Goal: Information Seeking & Learning: Find specific page/section

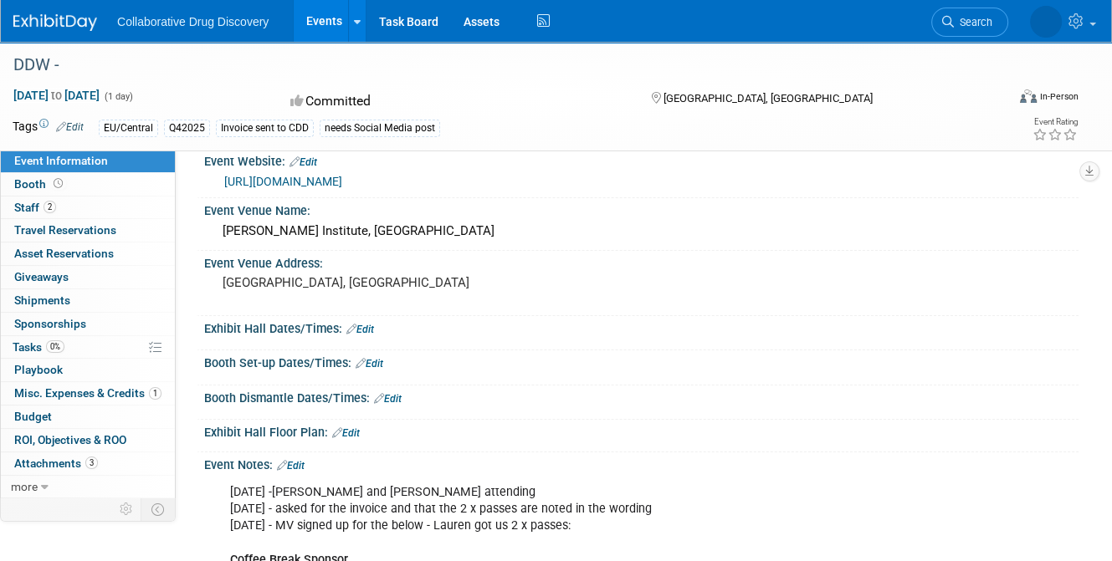
click at [969, 19] on span "Search" at bounding box center [973, 22] width 38 height 13
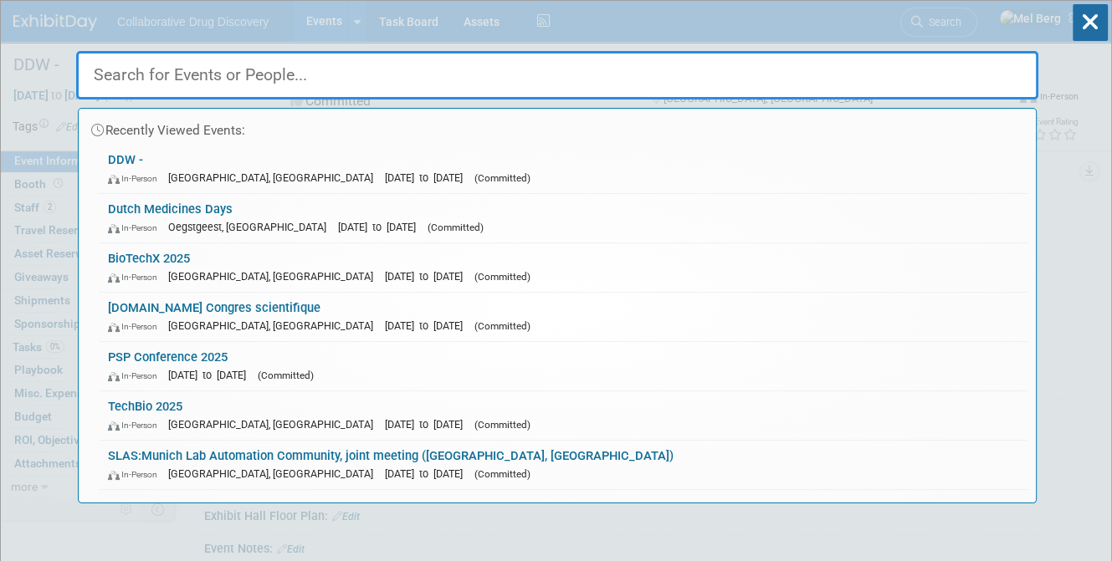
paste input "Dutch Medicines Days"
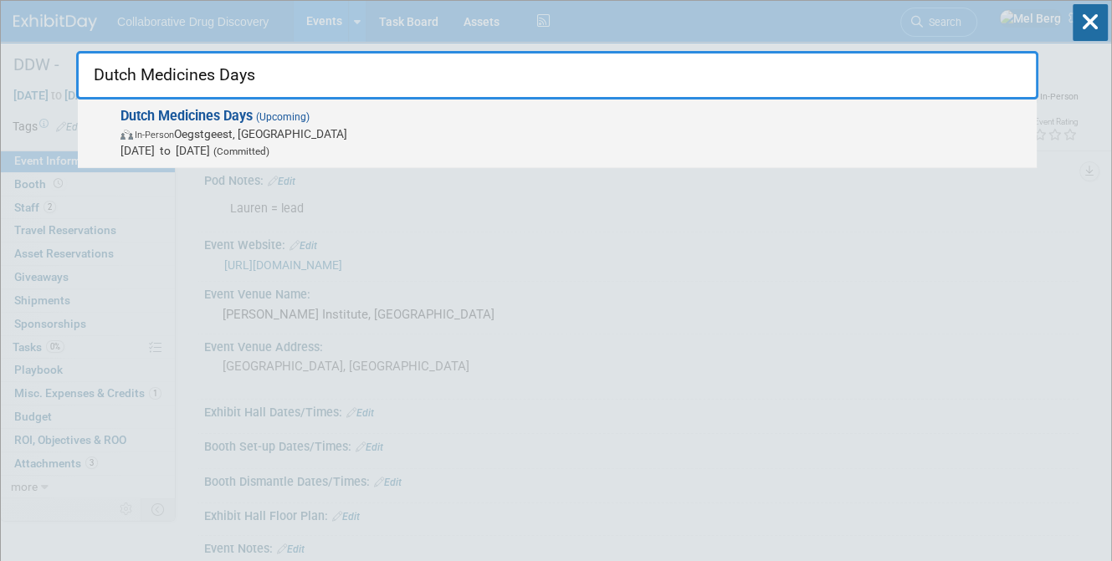
type input "Dutch Medicines Days"
click at [191, 118] on strong "Dutch Medicines Days" at bounding box center [186, 116] width 132 height 16
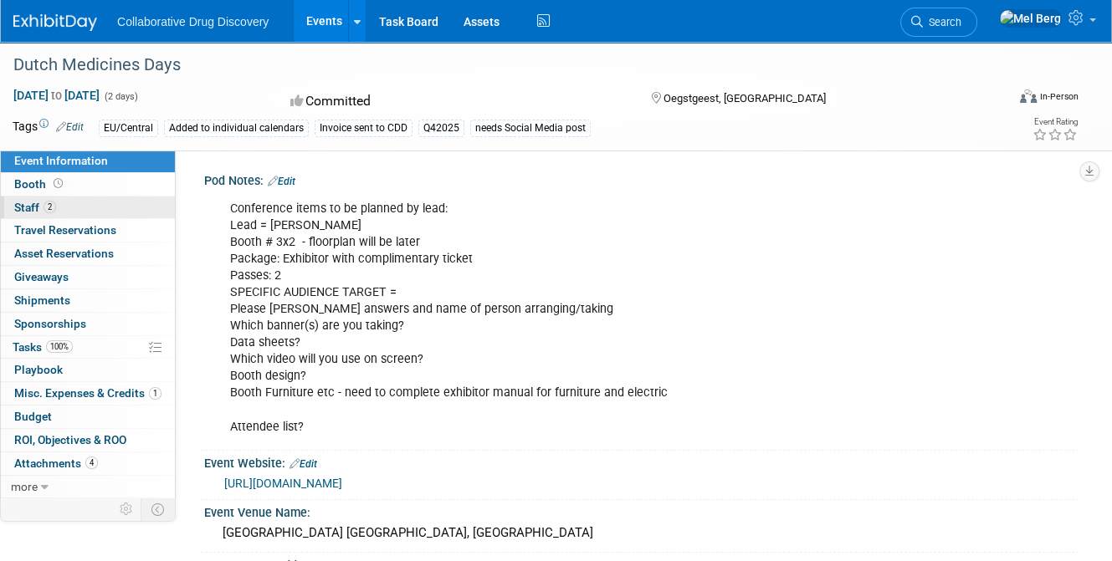
click at [28, 206] on span "Staff 2" at bounding box center [35, 207] width 42 height 13
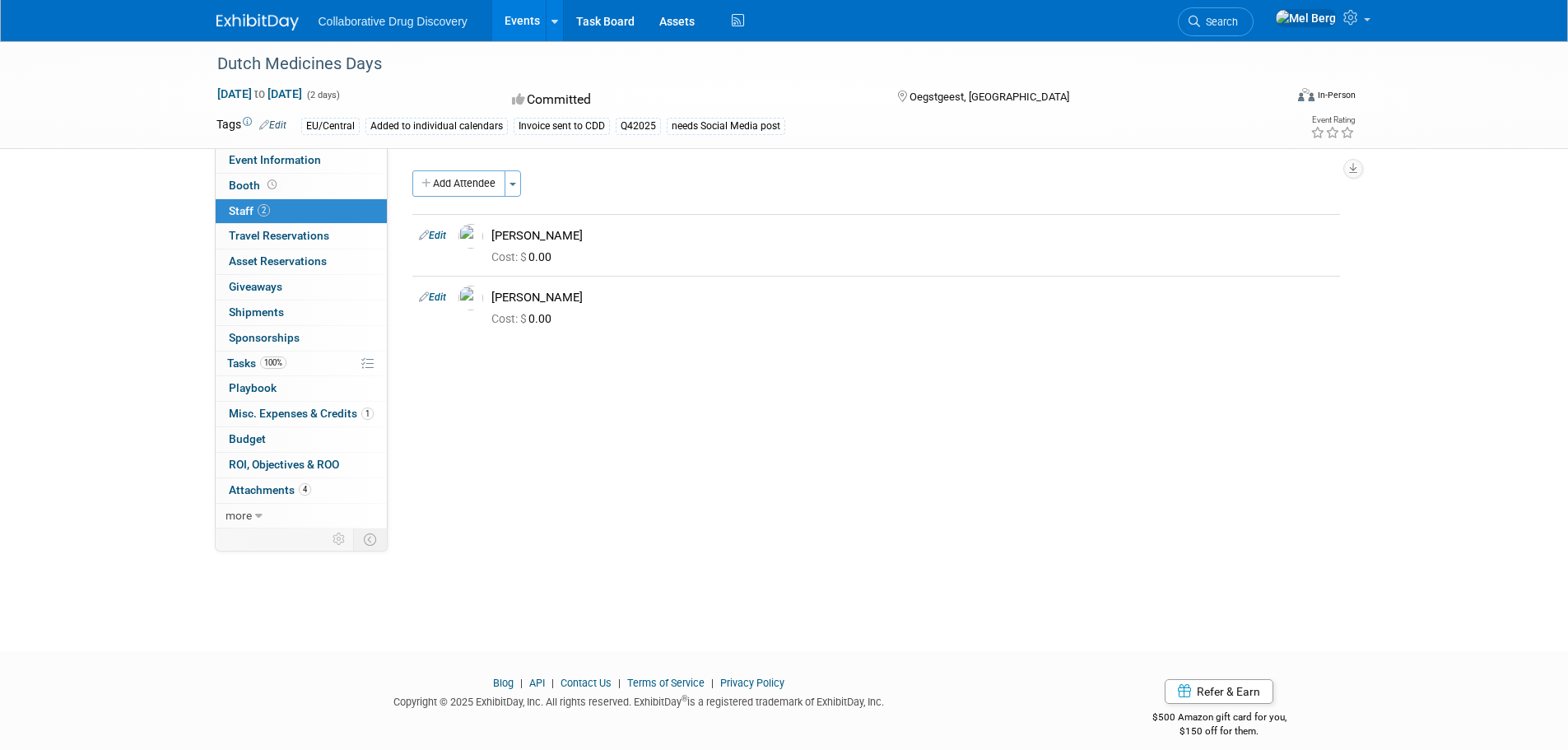
click at [280, 126] on link "Edit" at bounding box center [273, 125] width 28 height 12
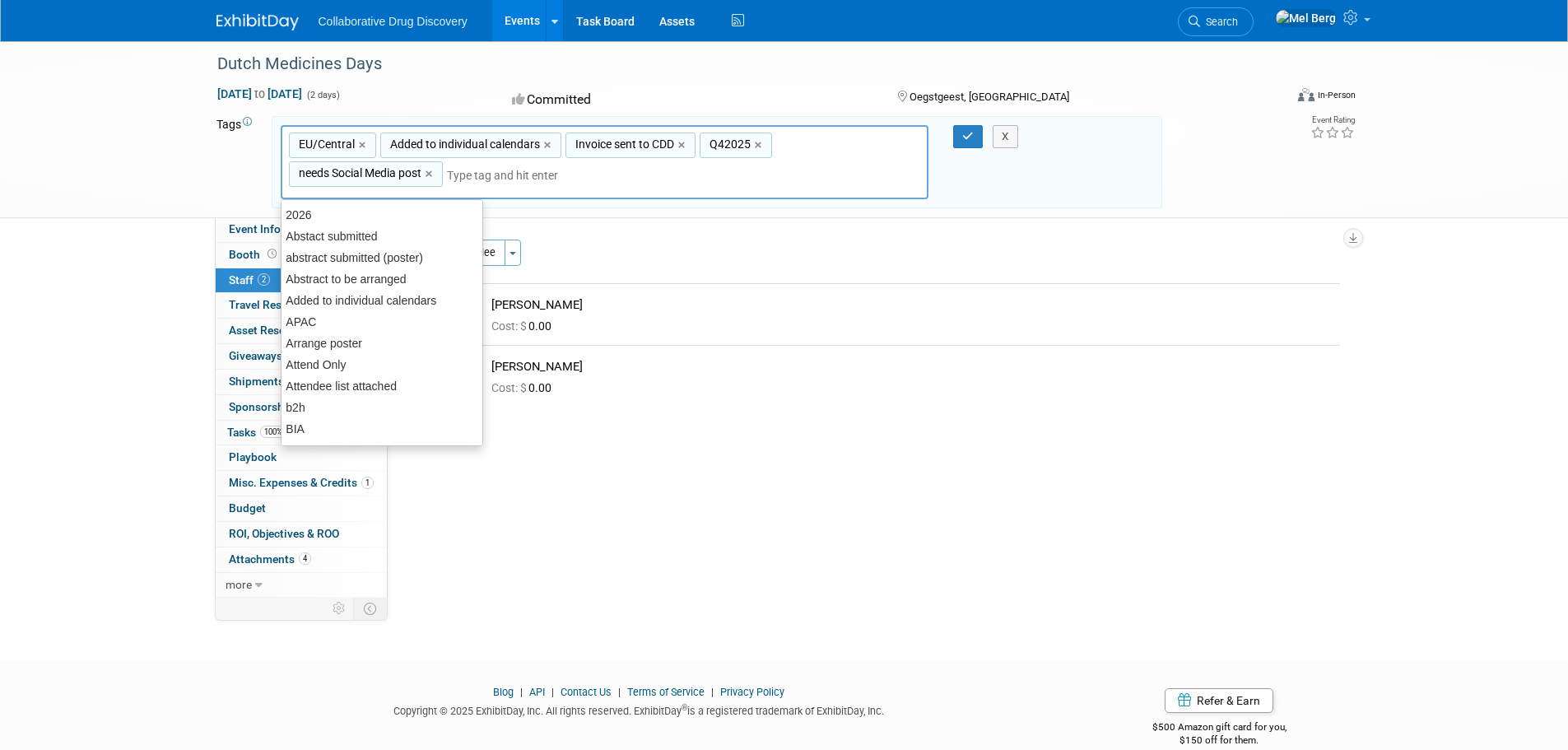
click at [433, 172] on link "×" at bounding box center [431, 173] width 11 height 19
type input "EU/Central, Added to individual calendars, Invoice sent to CDD, Q42025"
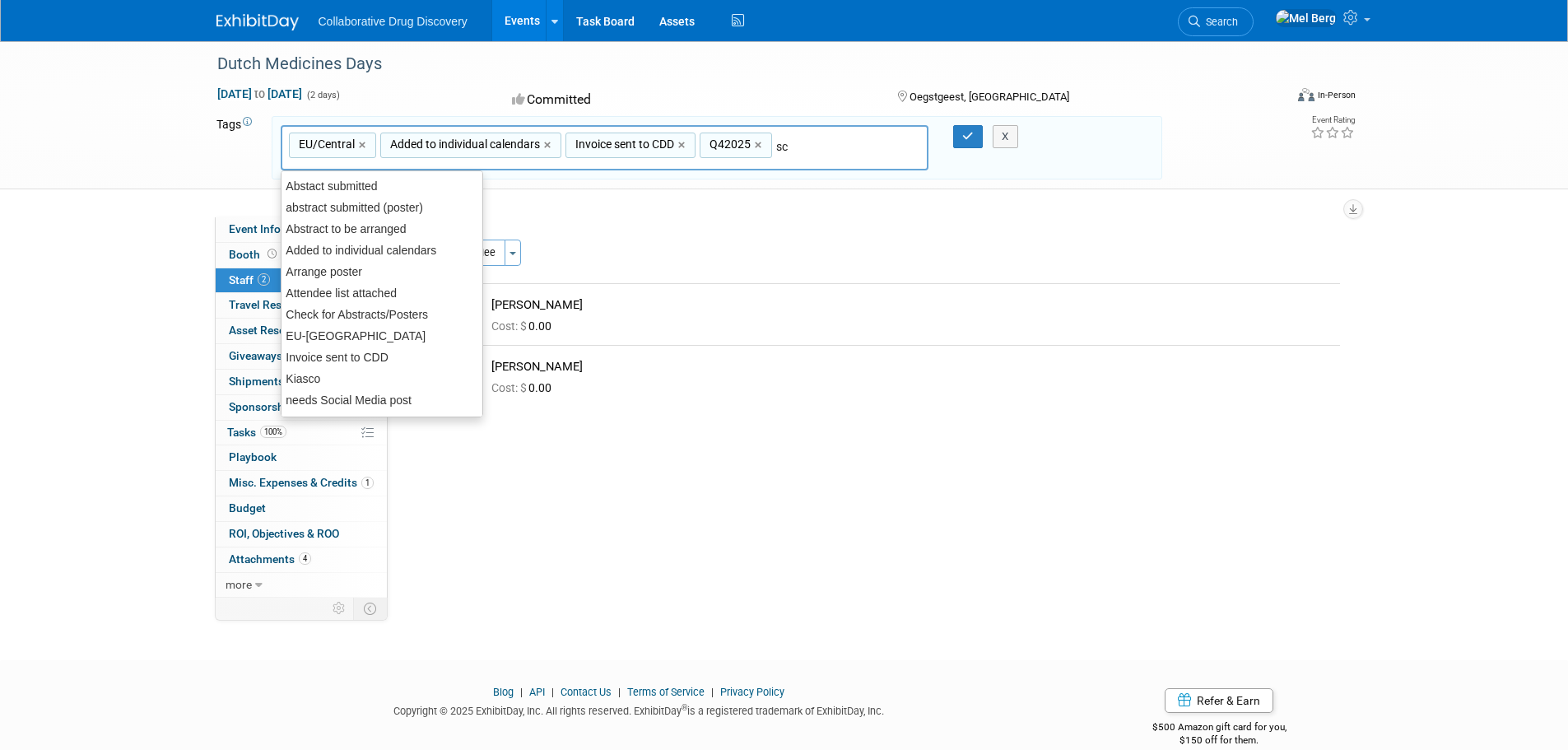
type input "sch"
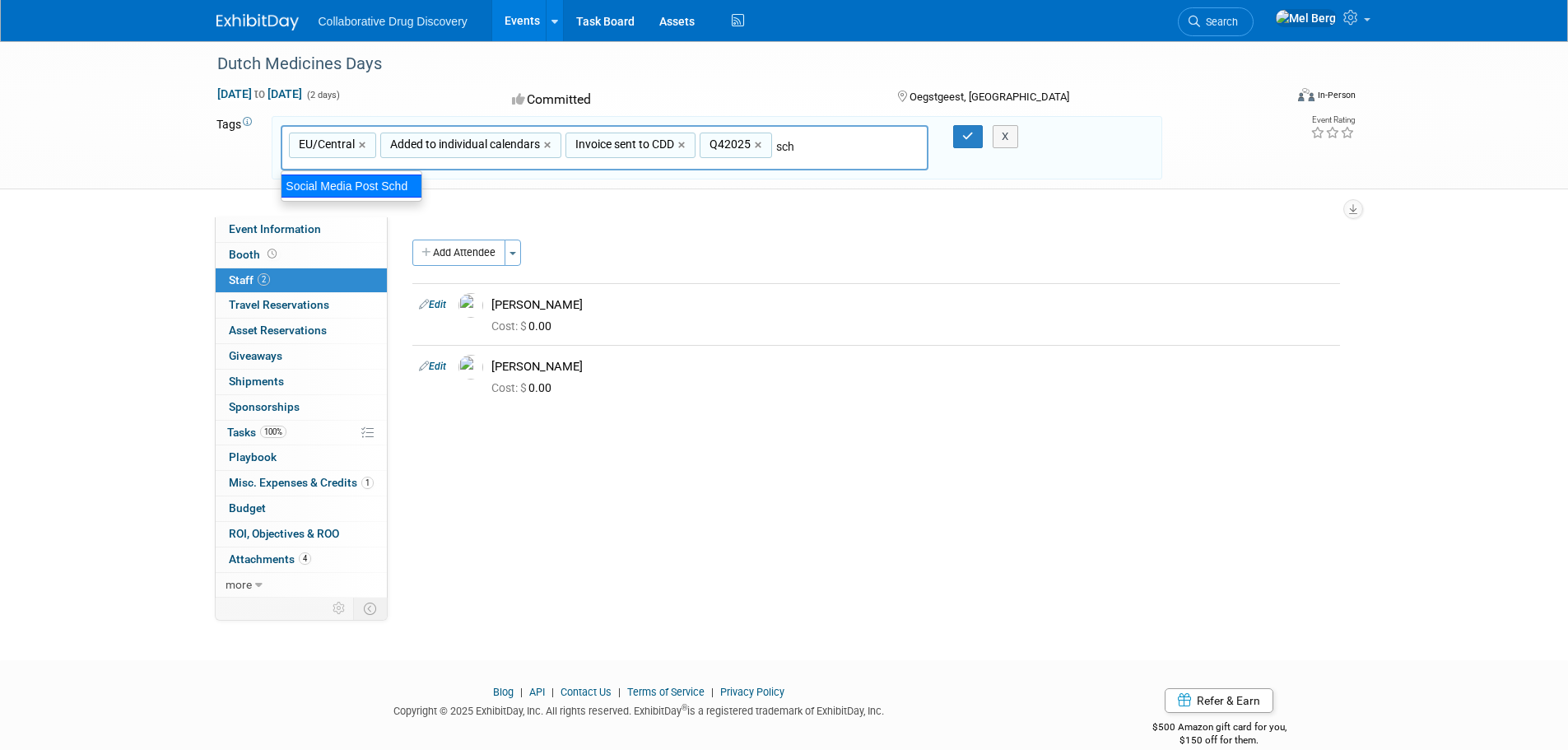
click at [398, 190] on div "Social Media Post Schd" at bounding box center [351, 185] width 142 height 23
type input "EU/Central, Added to individual calendars, Invoice sent to CDD, Q42025, Social …"
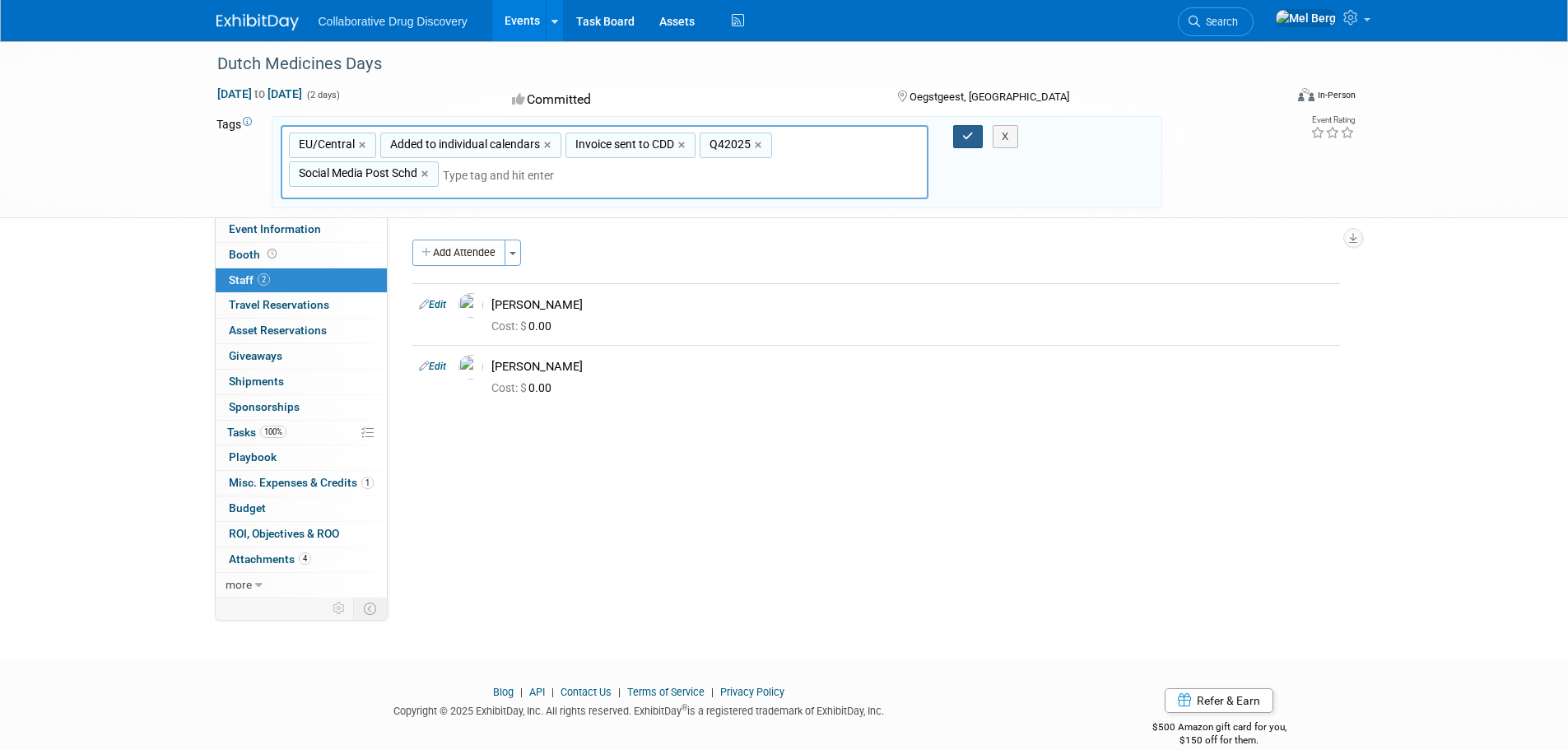
click at [960, 139] on button "button" at bounding box center [968, 136] width 30 height 23
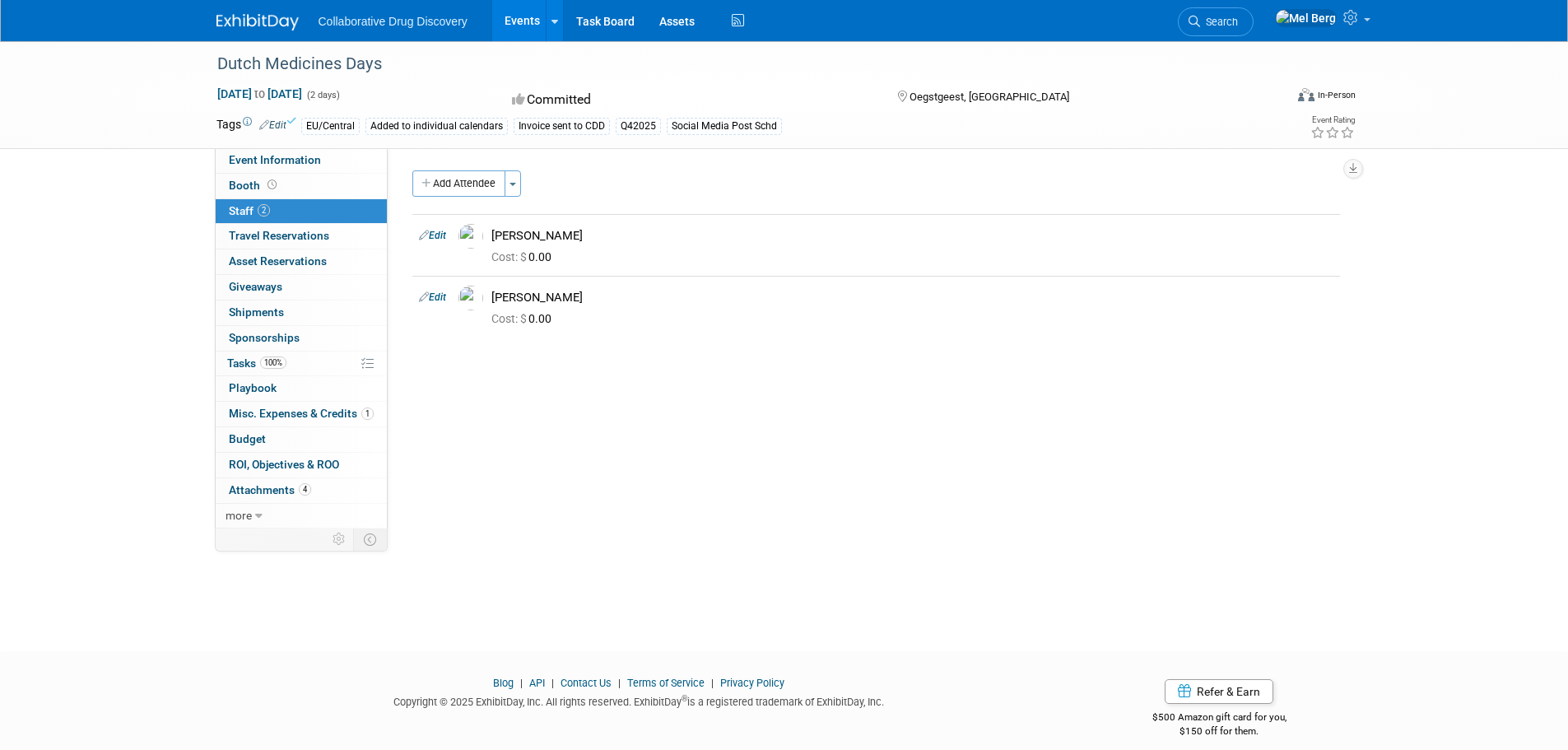
click at [1093, 30] on link "Search" at bounding box center [1215, 22] width 76 height 29
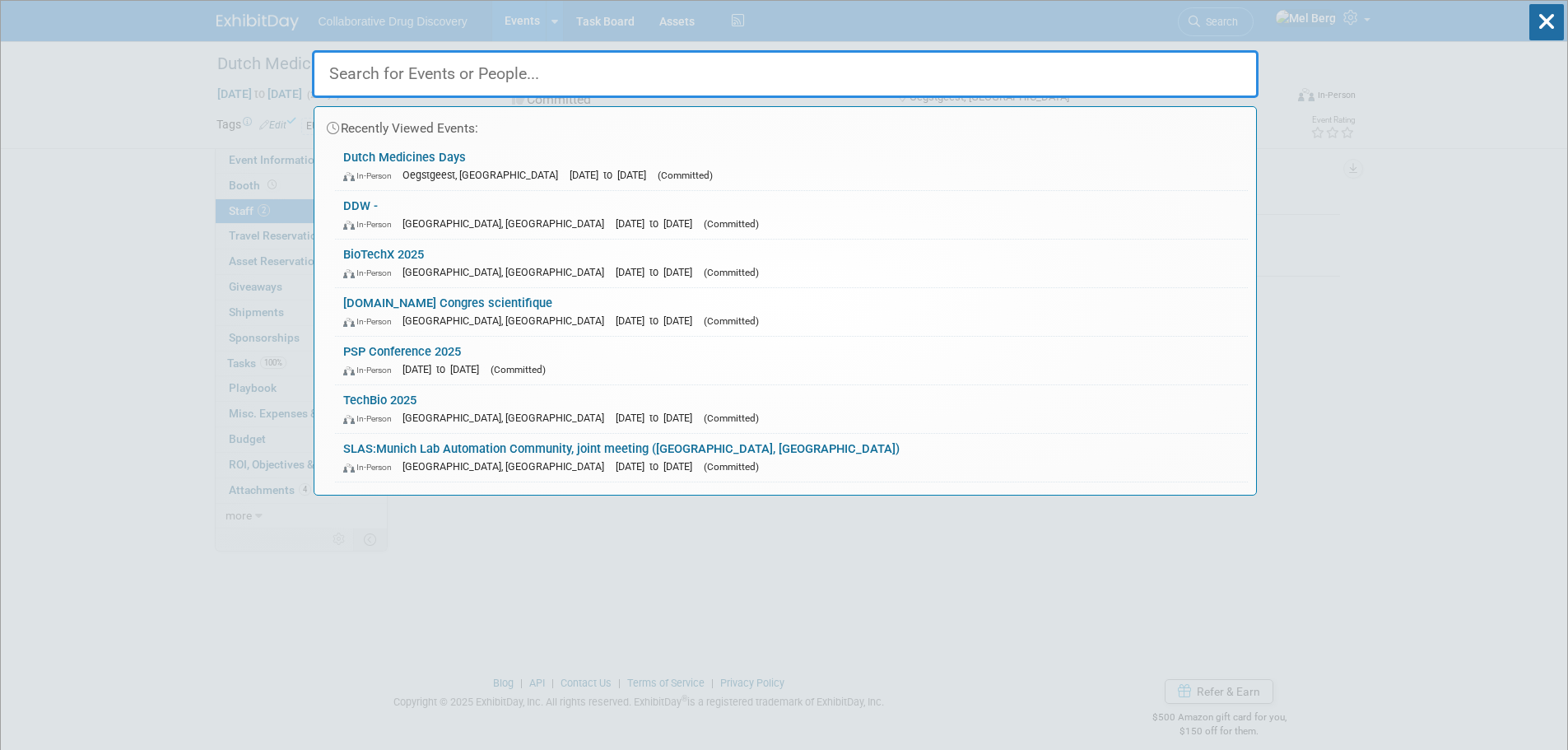
paste input "Re: FW: Just launched: TechBio [GEOGRAPHIC_DATA] 2025 – book your place now"
type input "Re: FW: Just launched: TechBio [GEOGRAPHIC_DATA] 2025 – book your place now"
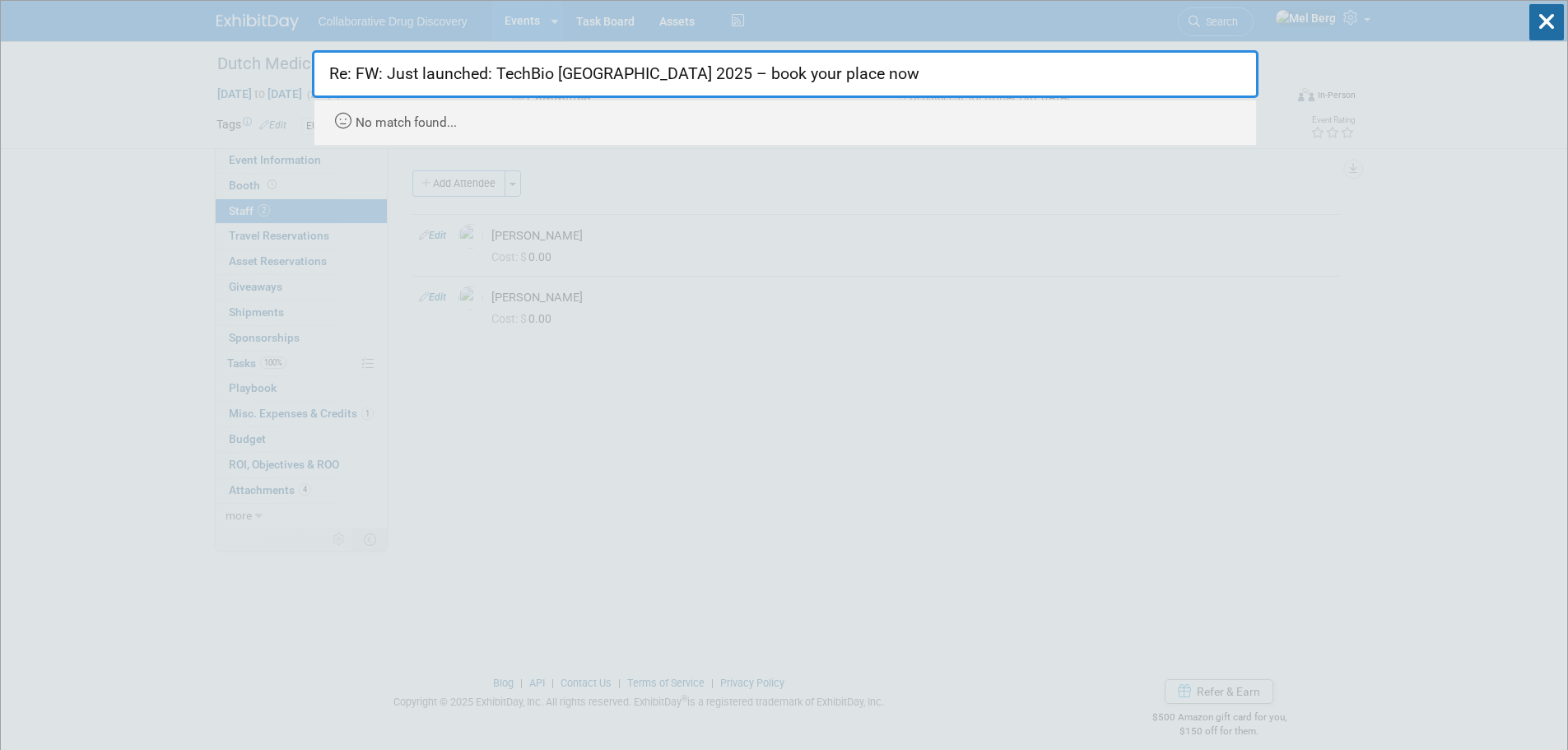
drag, startPoint x: 497, startPoint y: 70, endPoint x: 0, endPoint y: 120, distance: 499.5
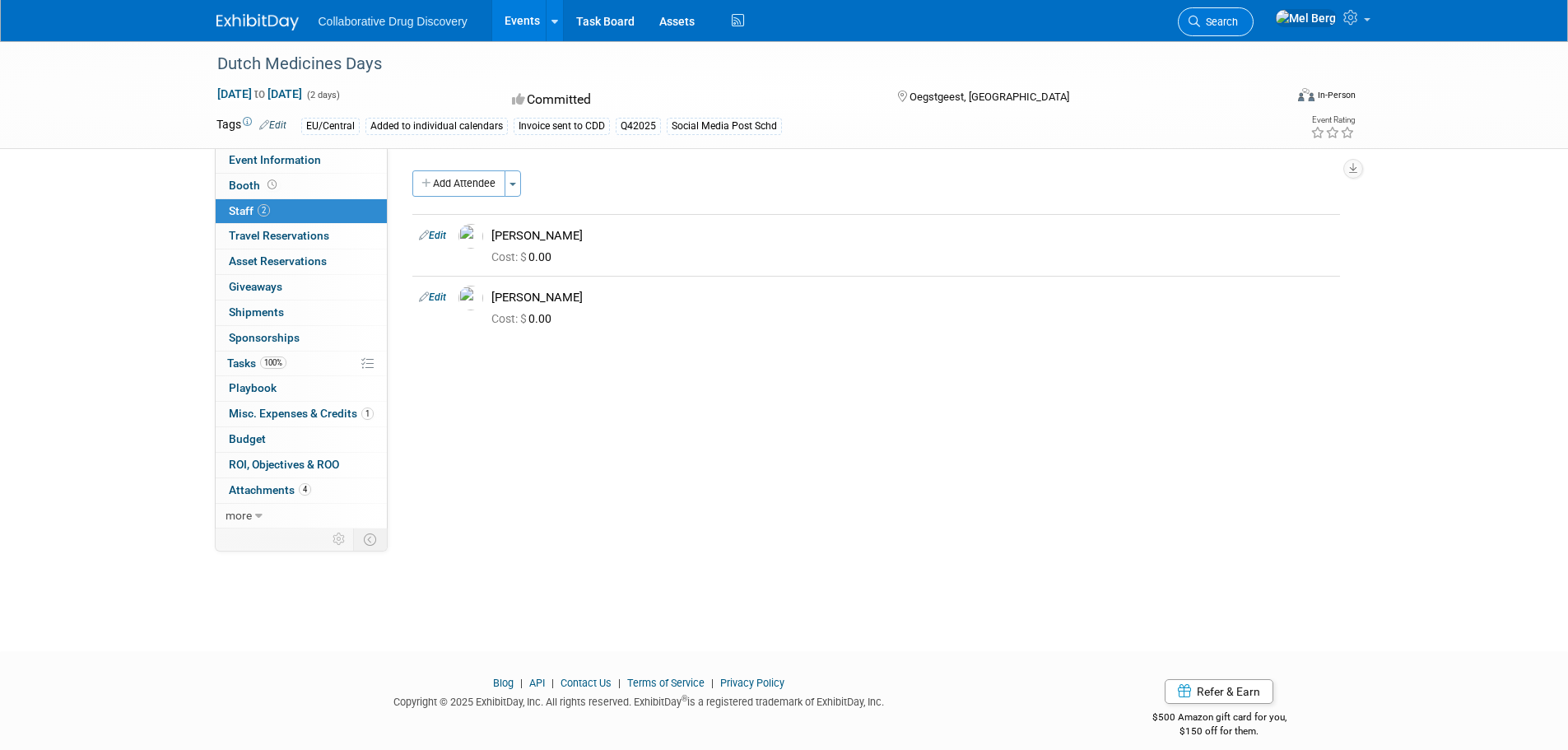
click at [1093, 19] on icon at bounding box center [1194, 22] width 12 height 12
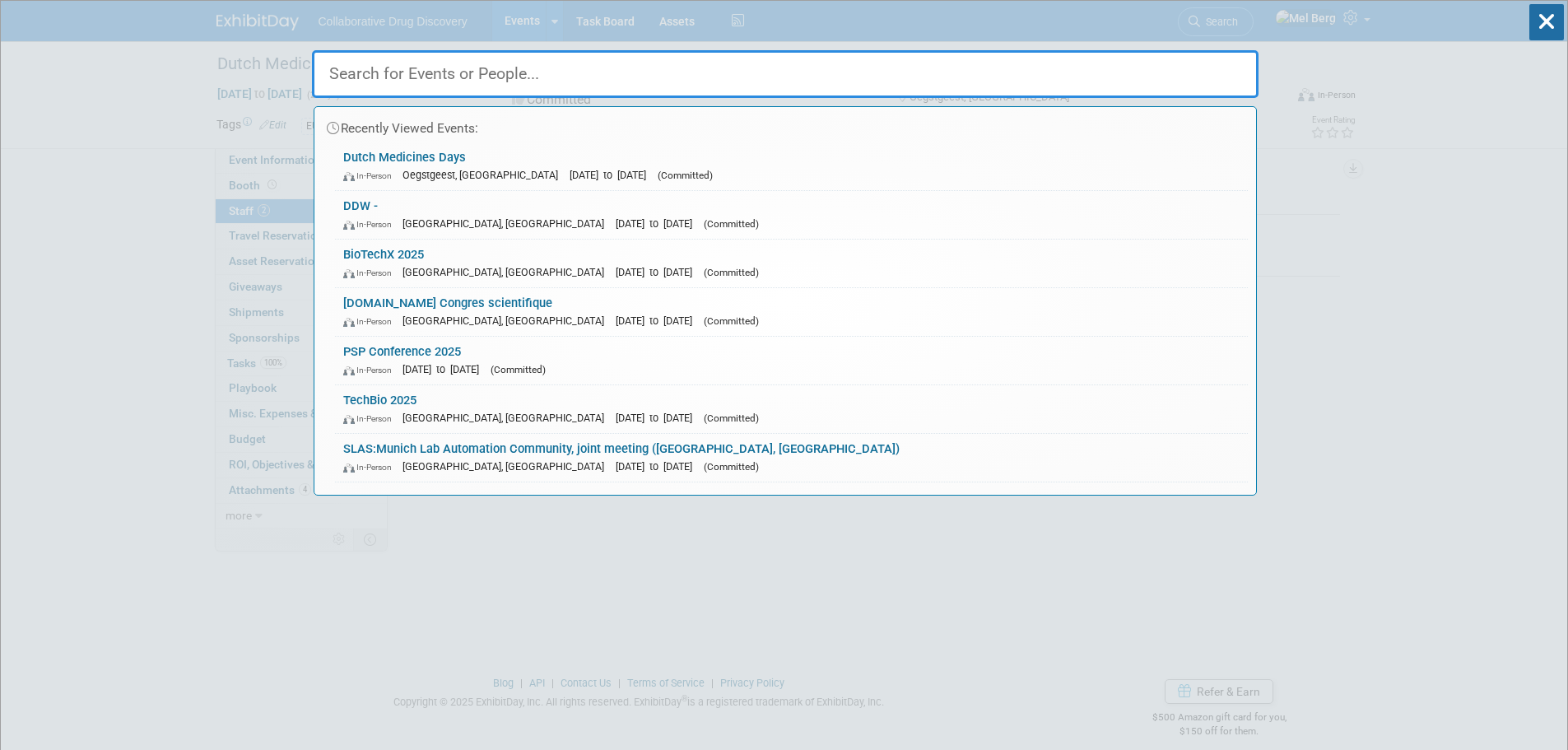
paste input "Re: FW: Just launched: TechBio [GEOGRAPHIC_DATA] 2025 – book your place now"
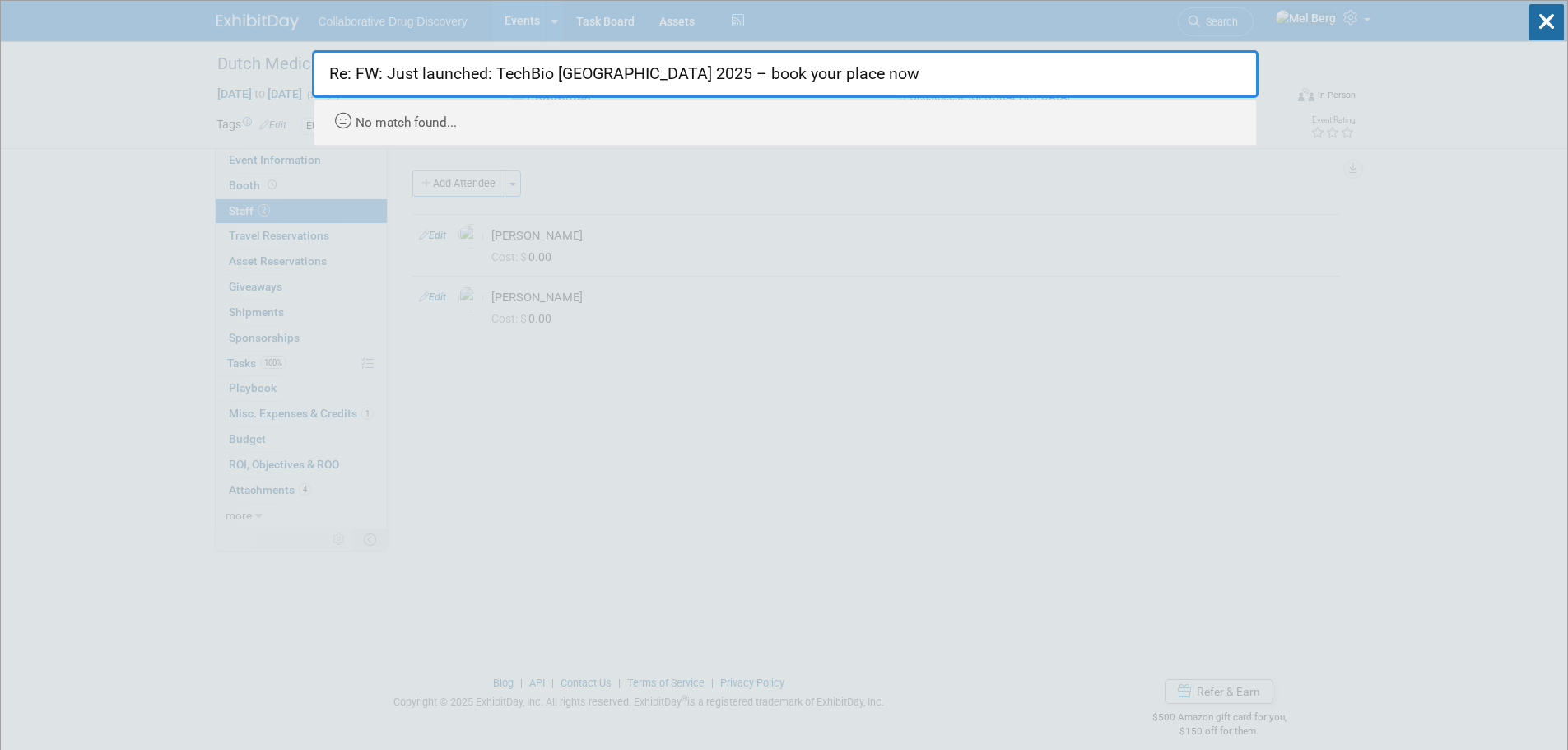
click at [492, 73] on input "Re: FW: Just launched: TechBio [GEOGRAPHIC_DATA] 2025 – book your place now" at bounding box center [785, 74] width 946 height 48
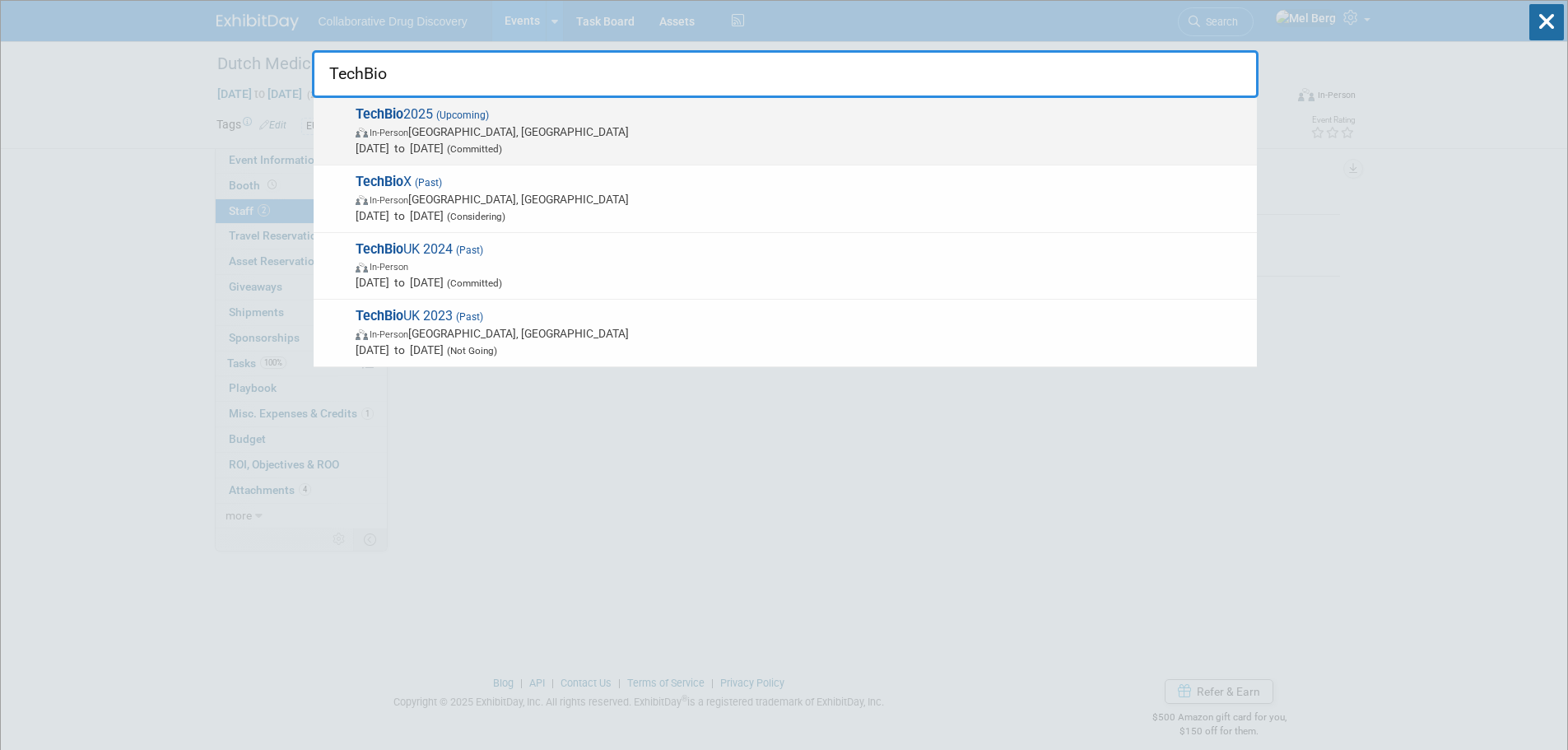
type input "TechBio"
click at [446, 121] on span "TechBio 2025 (Upcoming) In-Person [GEOGRAPHIC_DATA], [GEOGRAPHIC_DATA] [DATE] t…" at bounding box center [799, 131] width 898 height 50
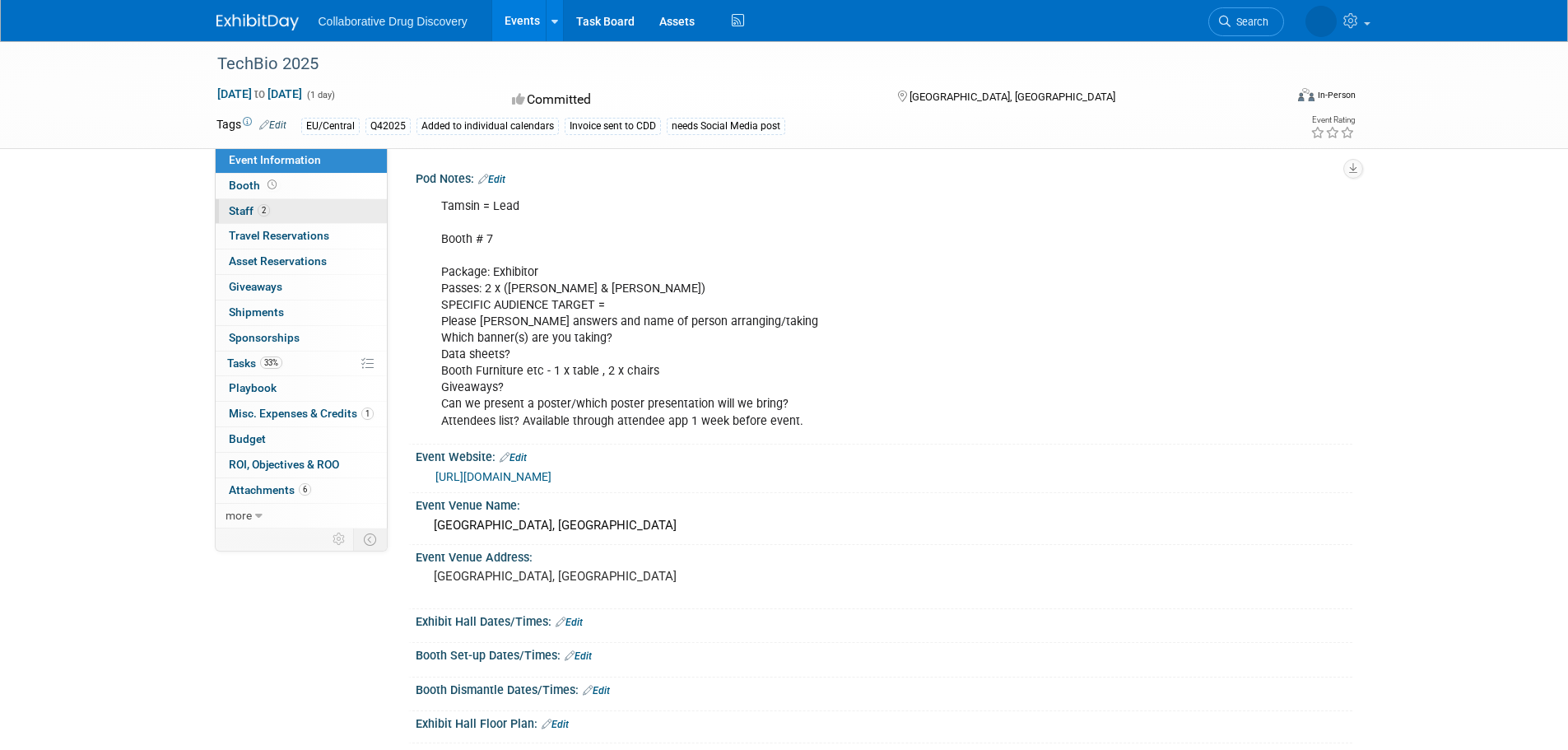
click at [295, 205] on link "2 Staff 2" at bounding box center [301, 211] width 171 height 25
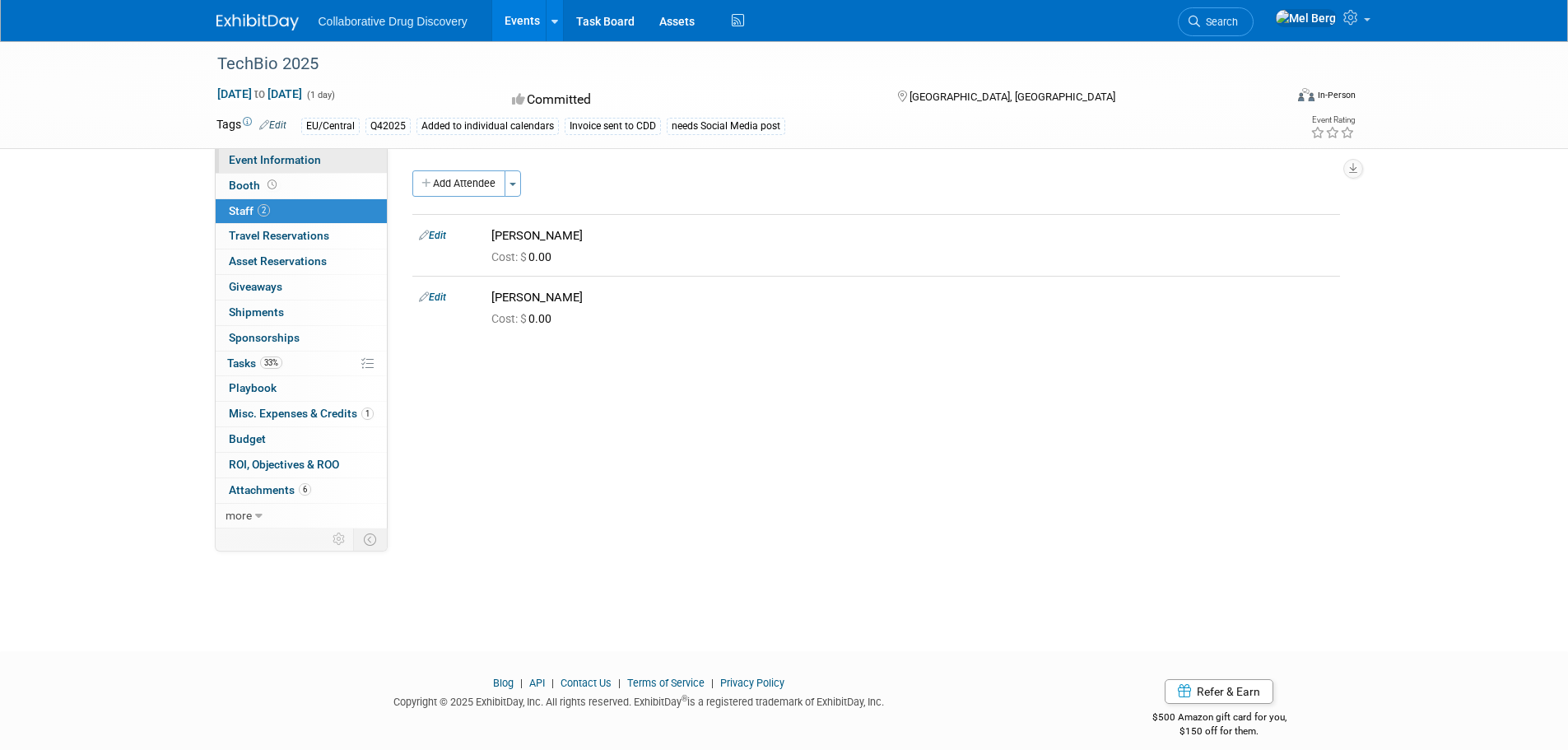
click at [283, 164] on span "Event Information" at bounding box center [275, 159] width 92 height 13
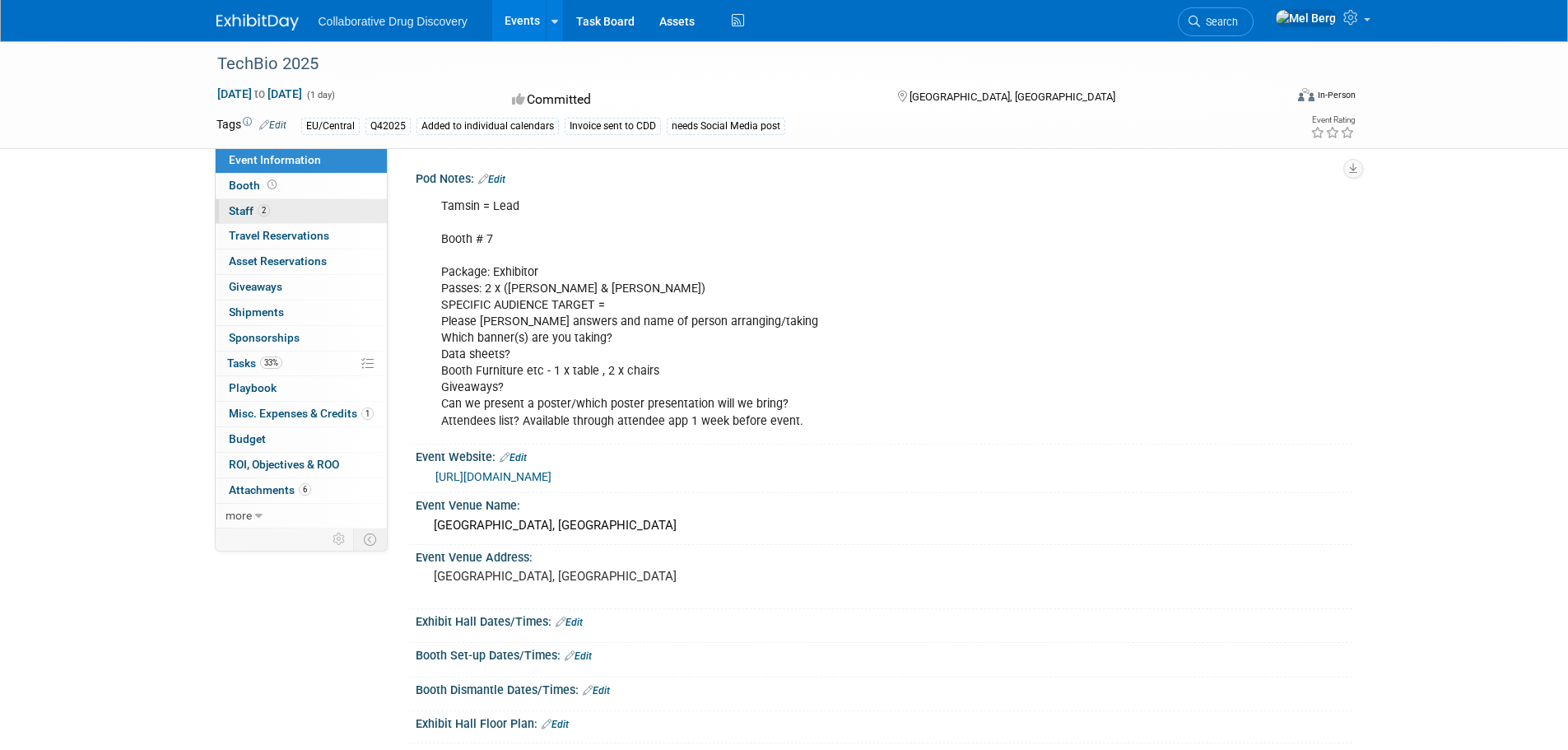
click at [260, 212] on span "2" at bounding box center [264, 211] width 13 height 13
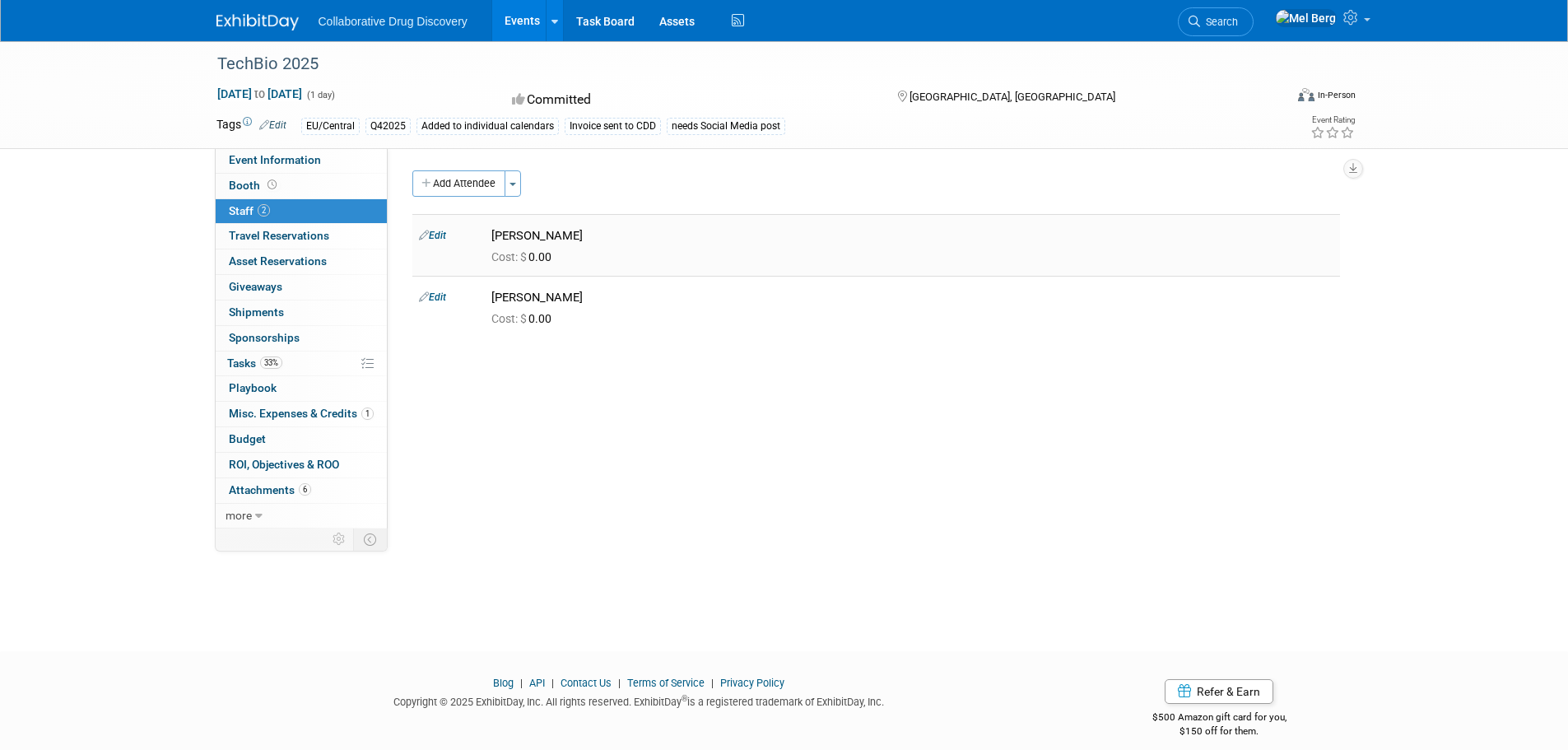
drag, startPoint x: 538, startPoint y: 293, endPoint x: 491, endPoint y: 232, distance: 77.0
click at [491, 232] on tbody "Edit Lauren Kossy Cost: $ 0.00 Edit 0.00" at bounding box center [875, 277] width 928 height 124
copy tbody "Lauren Kossy Cost: $ 0.00 Edit Tamsin Lamont"
click at [149, 374] on div "TechBio 2025 Oct 16, 2025 to Oct 16, 2025 (1 day) Oct 16, 2025 to Oct 16, 2025 …" at bounding box center [784, 332] width 1568 height 581
